Goal: Information Seeking & Learning: Learn about a topic

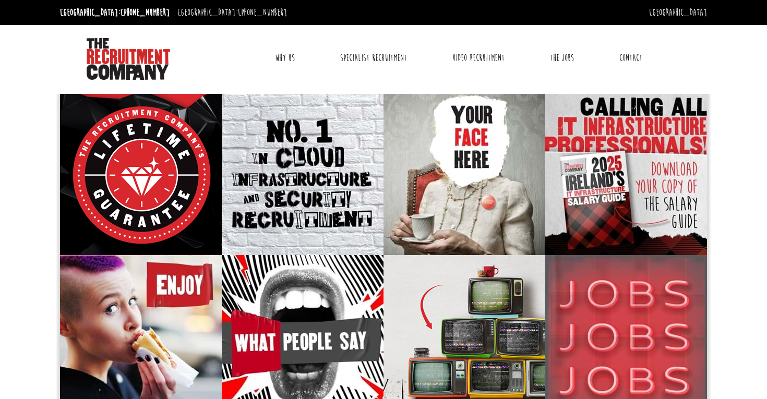
click at [291, 58] on link "Why Us" at bounding box center [284, 58] width 35 height 26
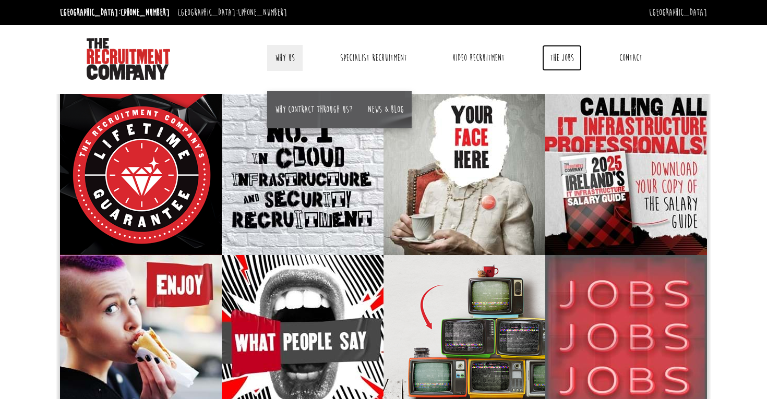
click at [562, 54] on link "The Jobs" at bounding box center [562, 58] width 40 height 26
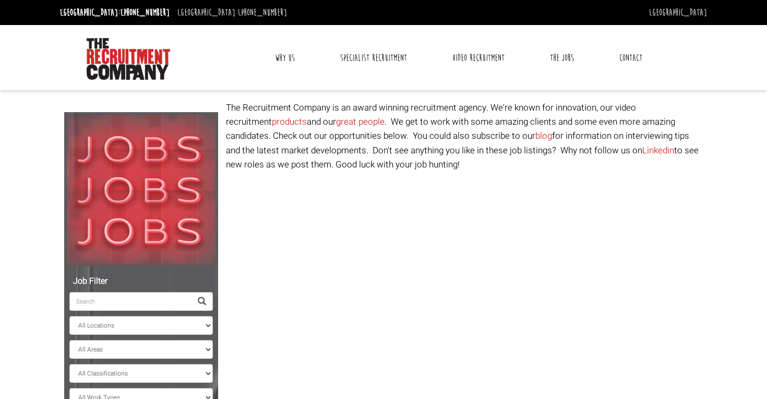
select select "Ireland"
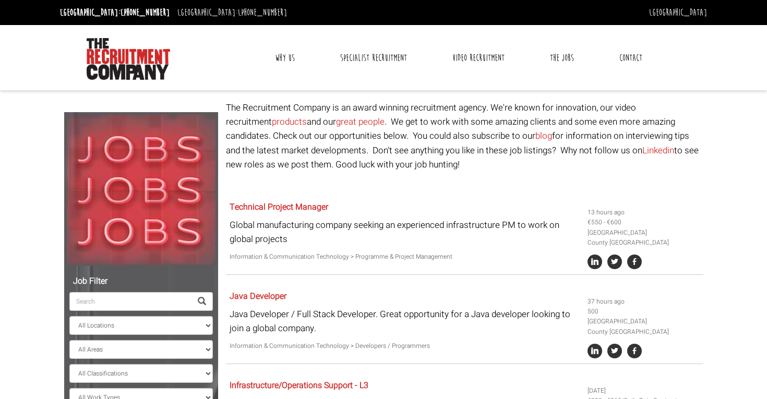
scroll to position [106, 0]
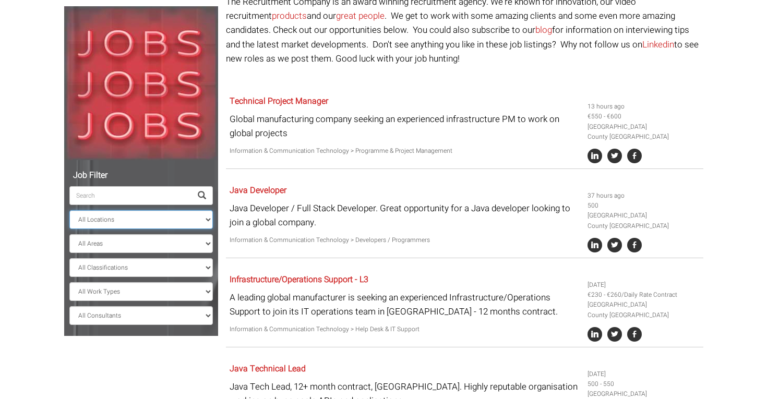
click at [206, 218] on select "All Locations Sydney Melbourne Ireland Sydney CBD Parramatta Circular Quay Nort…" at bounding box center [140, 219] width 143 height 19
click at [69, 210] on select "All Locations Sydney Melbourne Ireland Sydney CBD Parramatta Circular Quay Nort…" at bounding box center [140, 219] width 143 height 19
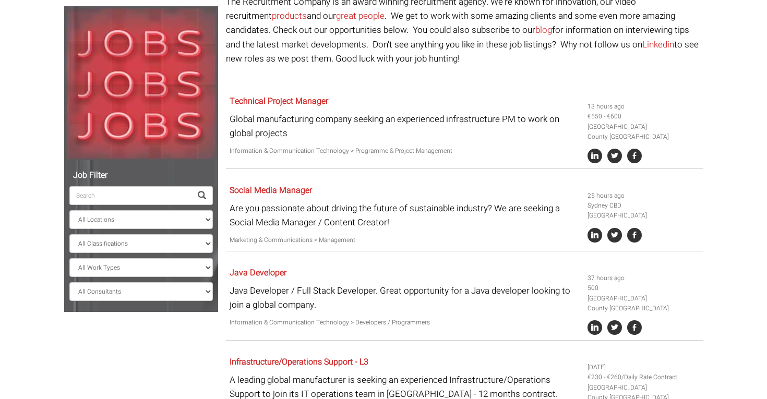
click at [128, 195] on input "search" at bounding box center [130, 195] width 122 height 19
click at [187, 217] on select "All Locations Sydney Melbourne Ireland Sydney CBD Parramatta Circular Quay Nort…" at bounding box center [140, 219] width 143 height 19
click at [69, 210] on select "All Locations Sydney Melbourne Ireland Sydney CBD Parramatta Circular Quay Nort…" at bounding box center [140, 219] width 143 height 19
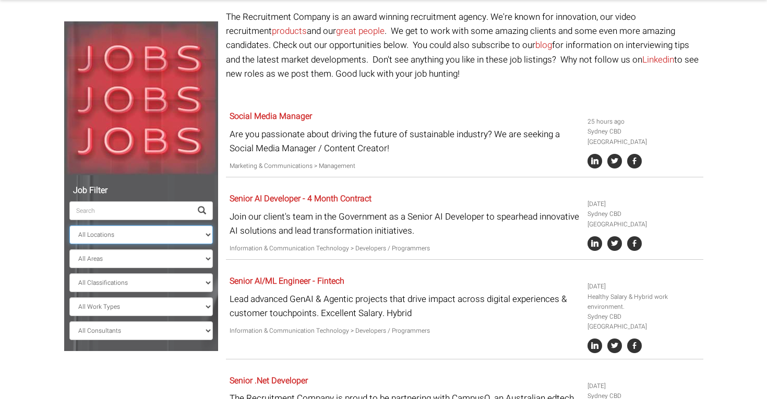
scroll to position [110, 0]
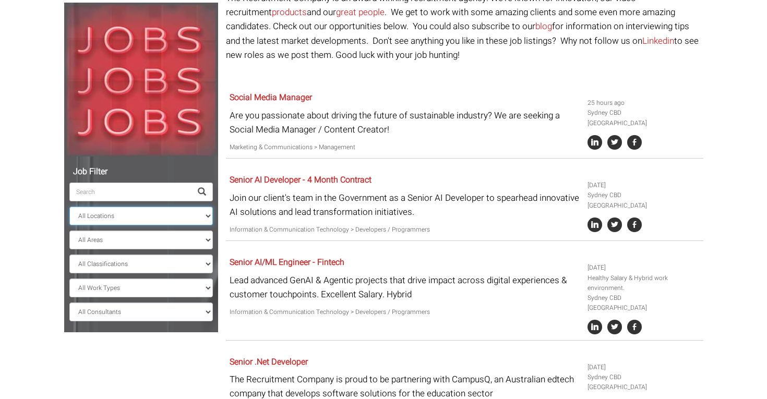
click at [210, 215] on select "All Locations Sydney Melbourne Ireland Sydney CBD Parramatta Circular Quay Nort…" at bounding box center [140, 216] width 143 height 19
click at [69, 207] on select "All Locations Sydney Melbourne Ireland Sydney CBD Parramatta Circular Quay Nort…" at bounding box center [140, 216] width 143 height 19
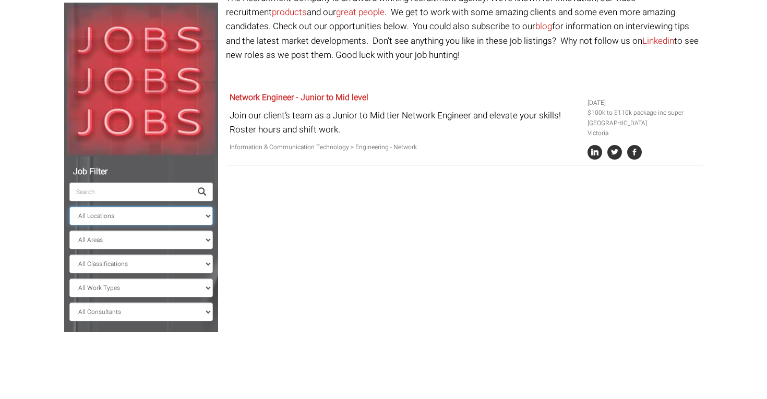
scroll to position [72, 0]
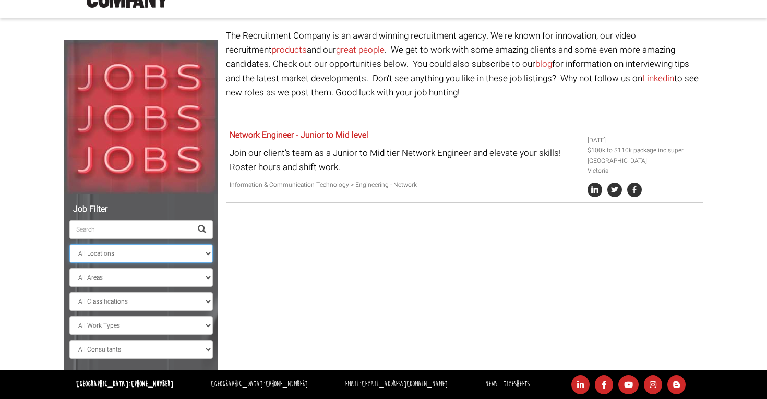
click at [206, 250] on select "All Locations Sydney Melbourne Ireland Sydney CBD Parramatta Circular Quay Nort…" at bounding box center [140, 253] width 143 height 19
click at [69, 244] on select "All Locations Sydney Melbourne Ireland Sydney CBD Parramatta Circular Quay Nort…" at bounding box center [140, 253] width 143 height 19
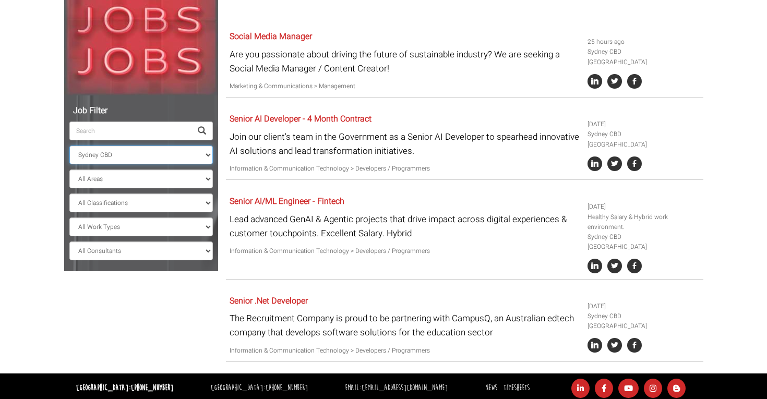
scroll to position [175, 0]
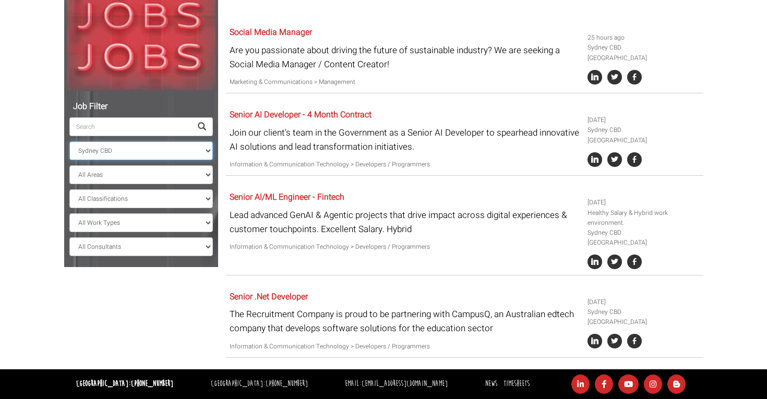
click at [205, 150] on select "All Locations Sydney Melbourne Ireland Sydney CBD Parramatta Circular Quay Nort…" at bounding box center [140, 150] width 143 height 19
click at [69, 160] on select "All Locations Sydney Melbourne Ireland Sydney CBD Parramatta Circular Quay Nort…" at bounding box center [140, 150] width 143 height 19
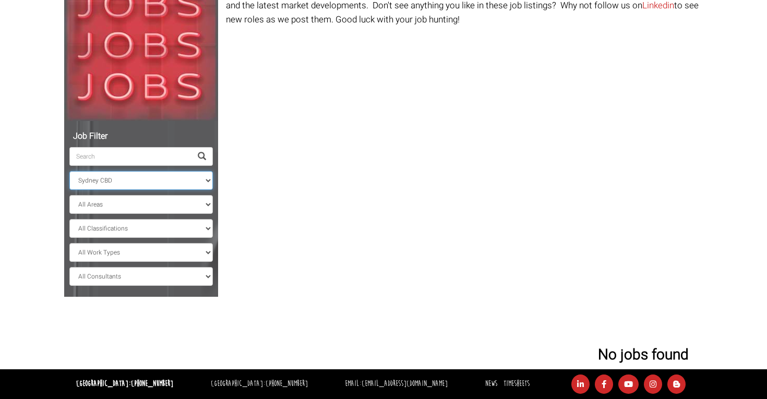
scroll to position [72, 0]
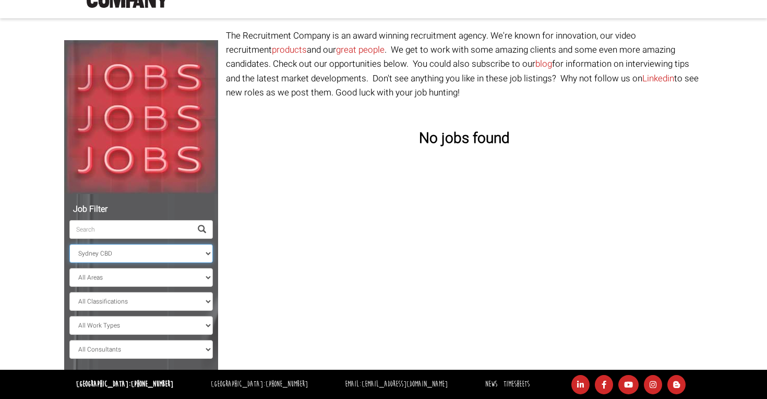
click at [206, 253] on select "All Locations Sydney Melbourne Ireland Sydney CBD Parramatta Circular Quay Nort…" at bounding box center [140, 253] width 143 height 19
select select "North Sydney"
click at [69, 244] on select "All Locations Sydney Melbourne Ireland Sydney CBD Parramatta Circular Quay Nort…" at bounding box center [140, 253] width 143 height 19
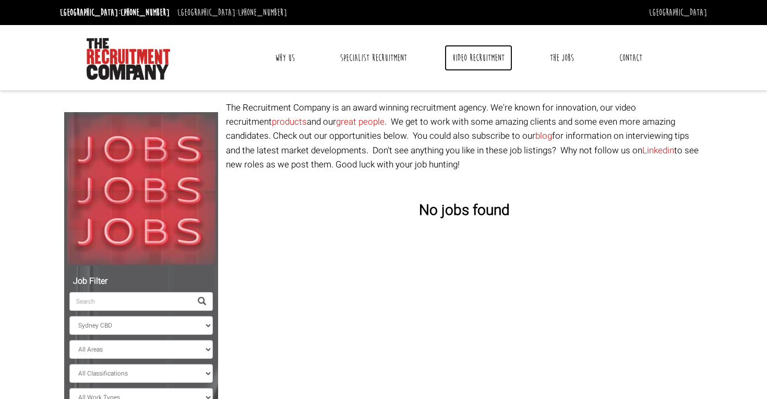
click at [481, 59] on link "Video Recruitment" at bounding box center [479, 58] width 68 height 26
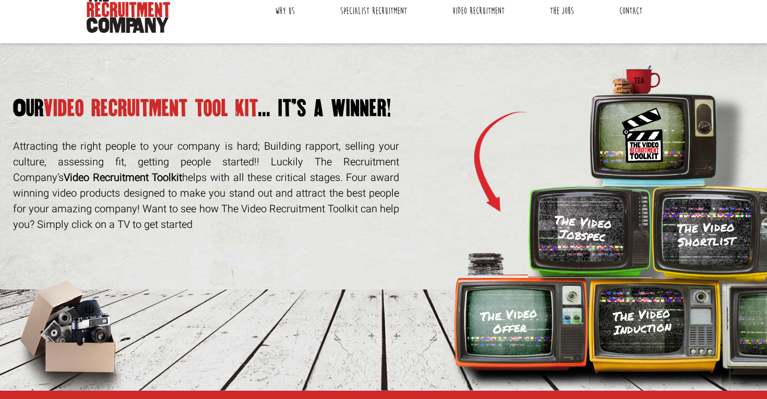
scroll to position [17, 0]
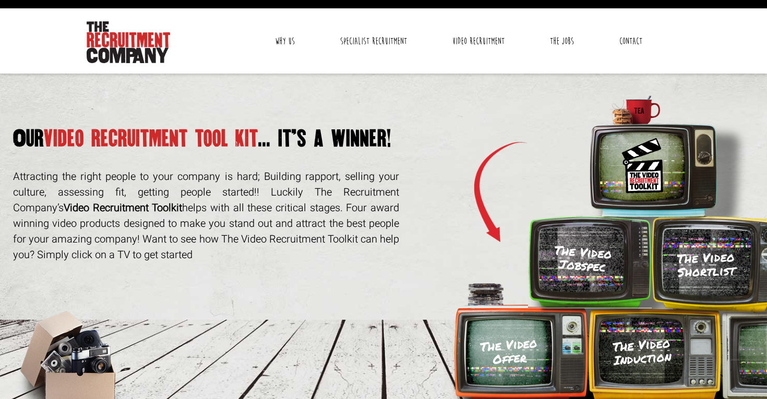
click at [290, 39] on link "Why Us" at bounding box center [284, 41] width 35 height 26
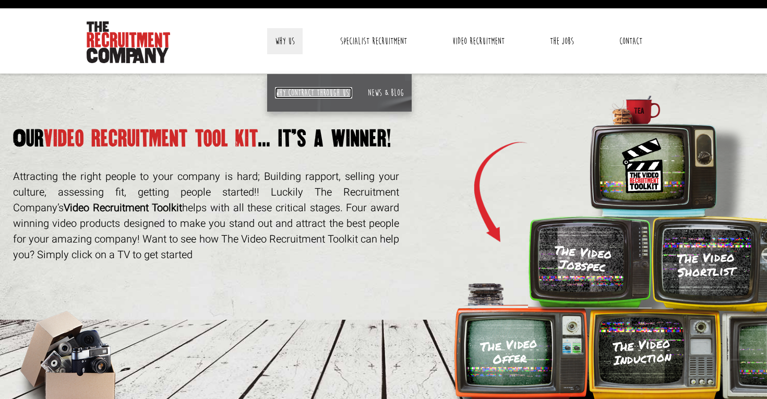
click at [314, 94] on link "Why contract through us?" at bounding box center [313, 92] width 77 height 11
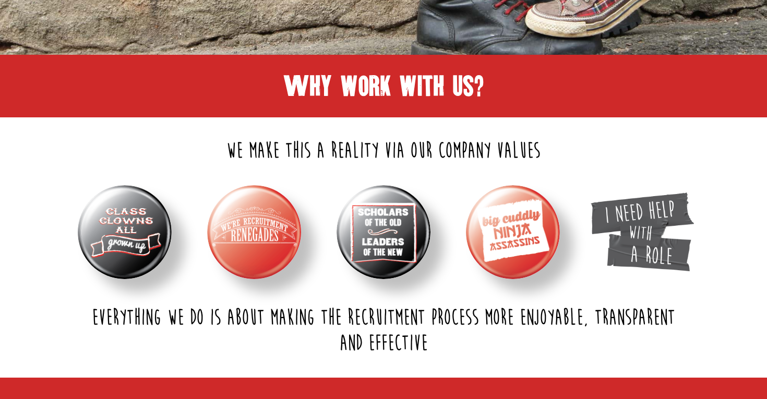
scroll to position [307, 0]
